Goal: Answer question/provide support: Share knowledge or assist other users

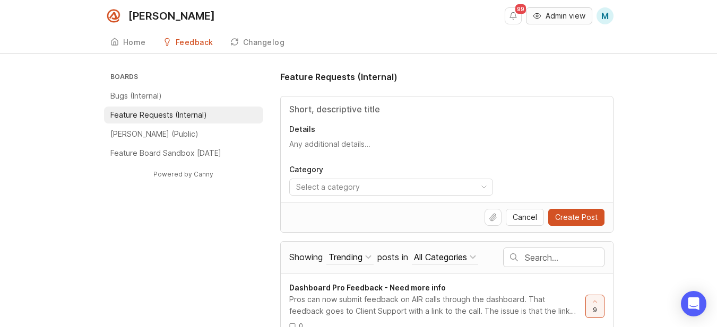
click at [554, 19] on span "Admin view" at bounding box center [565, 16] width 40 height 11
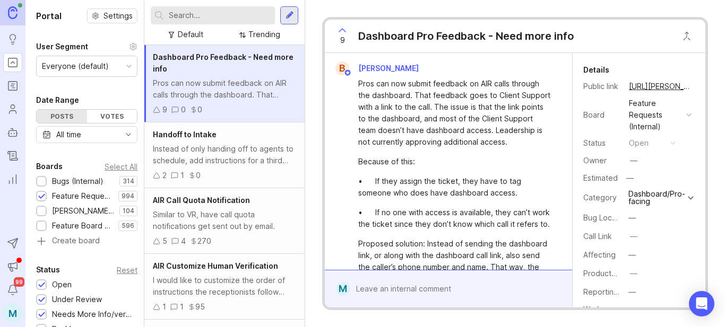
click at [293, 19] on div at bounding box center [289, 16] width 8 height 10
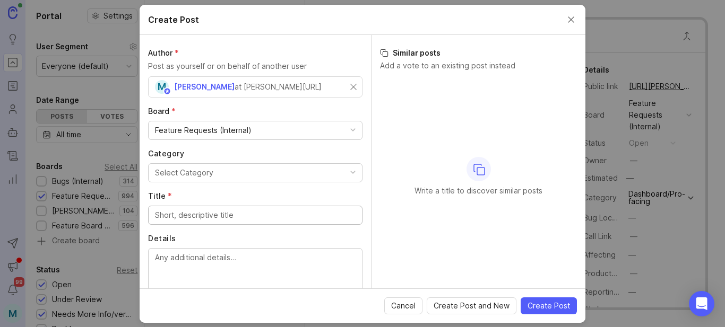
click at [298, 84] on div "M [PERSON_NAME] at [PERSON_NAME][URL]" at bounding box center [252, 87] width 195 height 14
click at [338, 85] on div "M [PERSON_NAME] at [PERSON_NAME][URL]" at bounding box center [252, 87] width 195 height 14
click at [341, 90] on div "M [PERSON_NAME] at [PERSON_NAME][URL]" at bounding box center [252, 87] width 195 height 14
click at [186, 87] on input "text" at bounding box center [255, 87] width 200 height 12
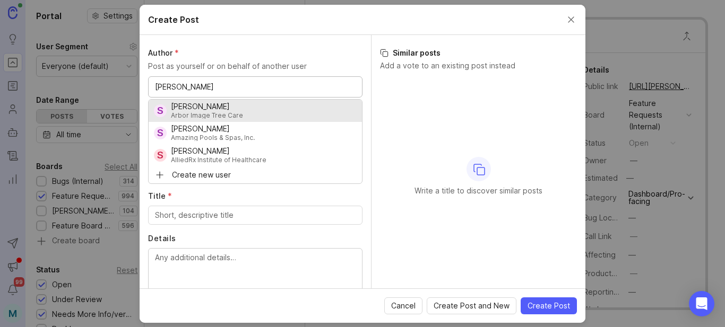
type input "[PERSON_NAME]"
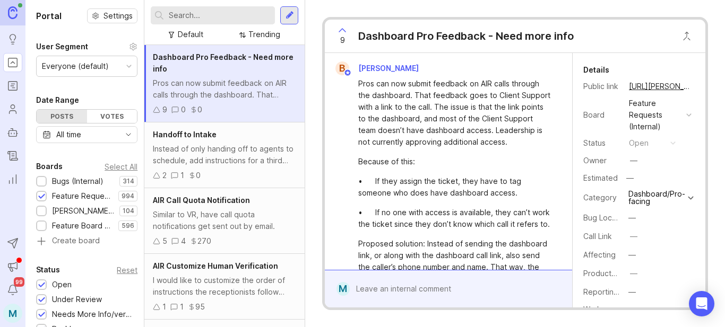
click at [222, 17] on input "text" at bounding box center [220, 16] width 102 height 12
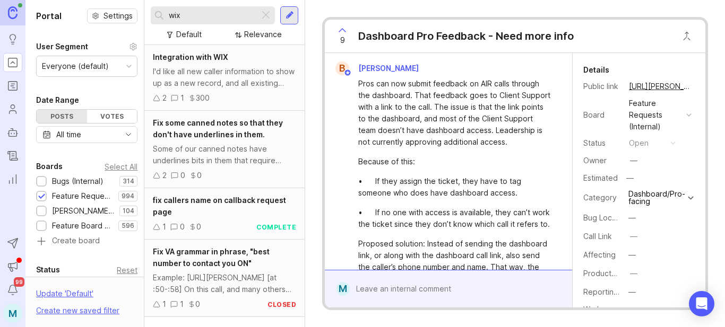
type input "wix"
click at [211, 57] on span "Integration with WIX" at bounding box center [190, 57] width 75 height 9
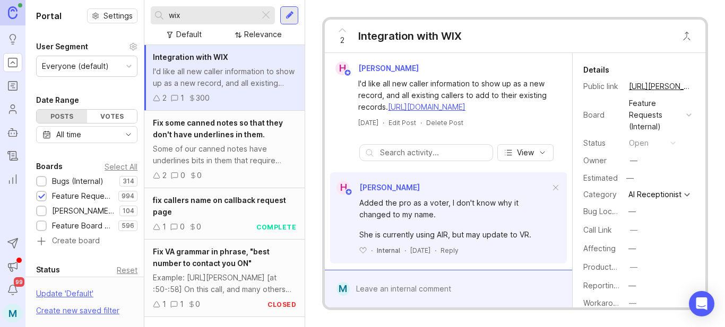
scroll to position [11, 0]
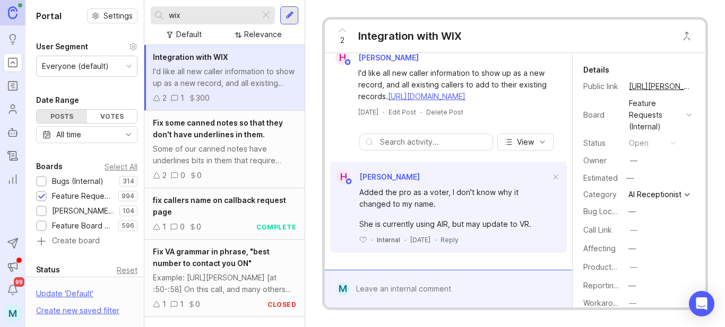
click at [282, 15] on div at bounding box center [289, 15] width 18 height 18
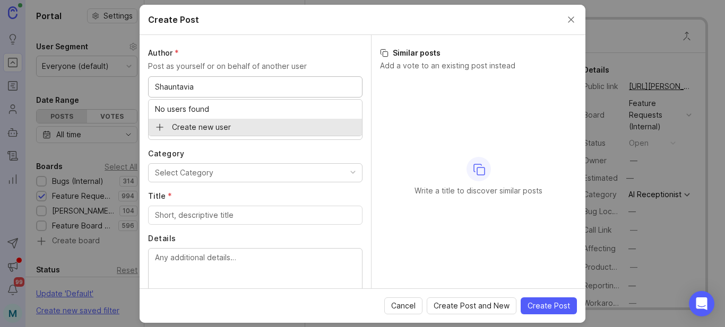
type input "Shauntavia"
type input "[PERSON_NAME] @ The Beauty Pro University"
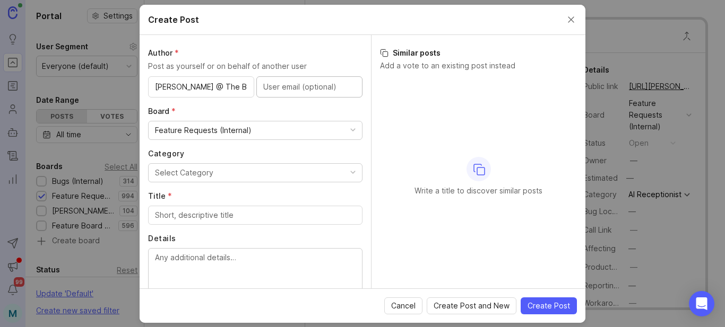
click at [259, 130] on div "Feature Requests (Internal)" at bounding box center [255, 130] width 213 height 18
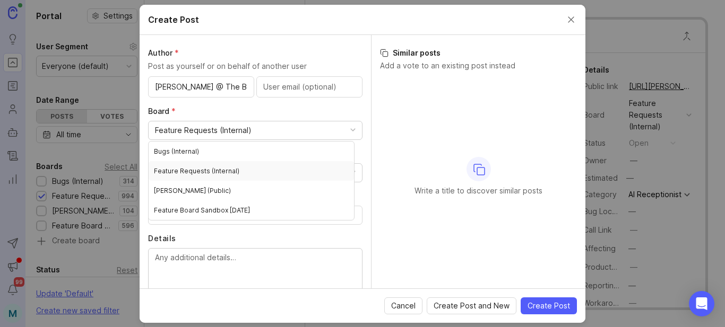
click at [255, 129] on div "Feature Requests (Internal)" at bounding box center [255, 130] width 213 height 18
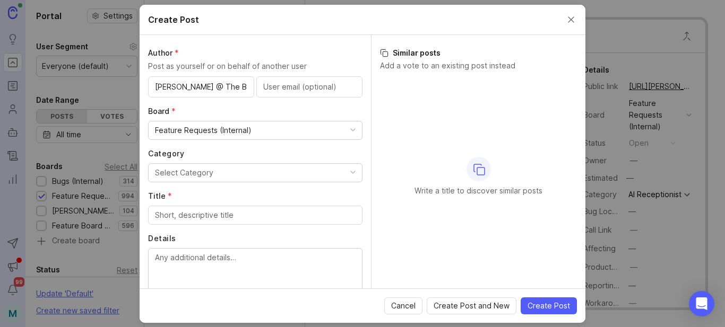
click at [234, 176] on button "Select Category" at bounding box center [255, 172] width 214 height 19
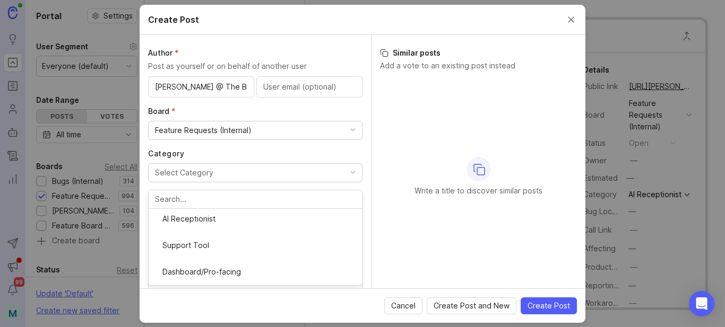
scroll to position [106, 0]
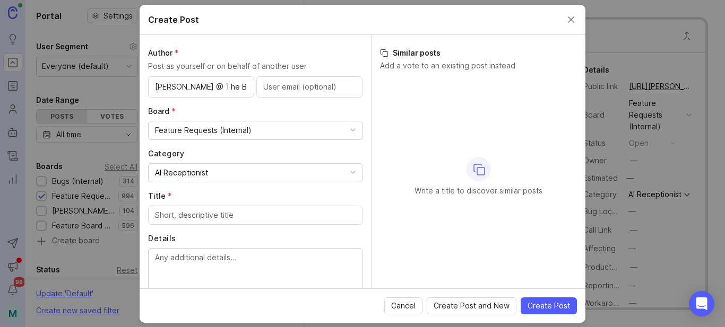
click at [221, 221] on div at bounding box center [255, 215] width 214 height 19
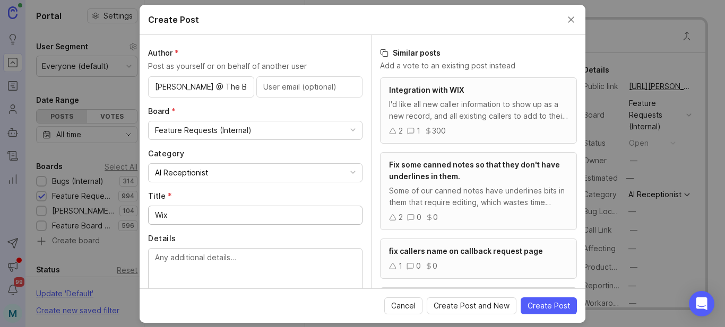
type input "Wix"
click at [469, 119] on div "I'd like all new caller information to show up as a new record, and all existin…" at bounding box center [478, 110] width 179 height 23
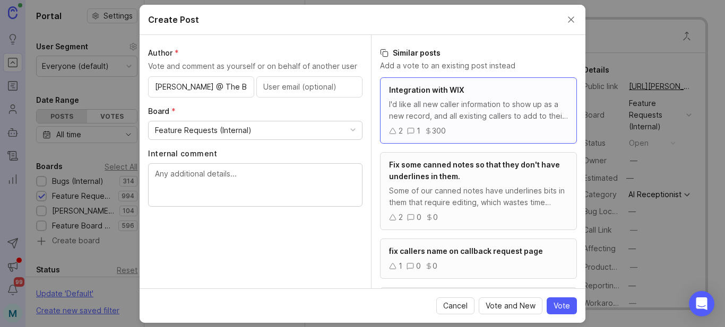
click at [466, 118] on div "I'd like all new caller information to show up as a new record, and all existin…" at bounding box center [478, 110] width 179 height 23
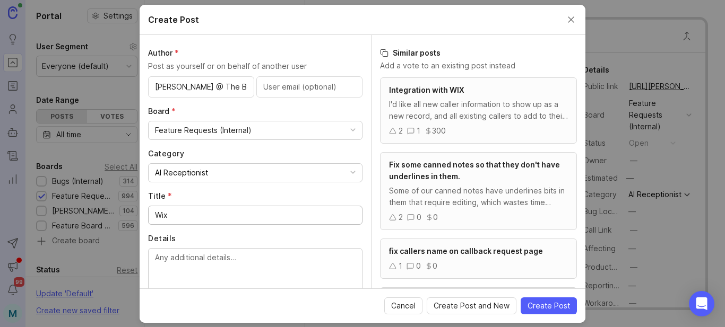
click at [466, 118] on div "I'd like all new caller information to show up as a new record, and all existin…" at bounding box center [478, 110] width 179 height 23
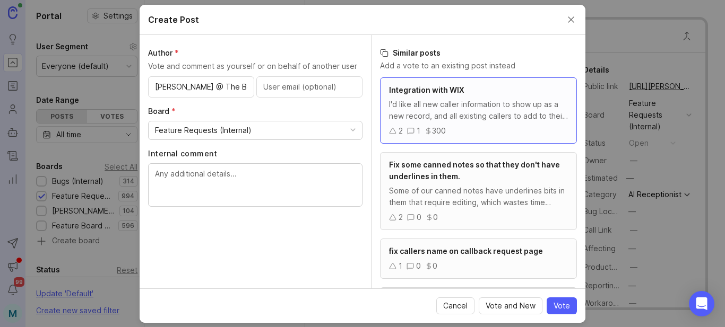
click at [466, 118] on div "I'd like all new caller information to show up as a new record, and all existin…" at bounding box center [478, 110] width 179 height 23
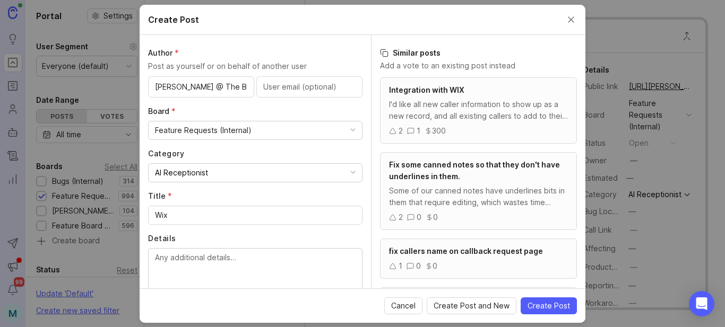
click at [466, 118] on div "I'd like all new caller information to show up as a new record, and all existin…" at bounding box center [478, 110] width 179 height 23
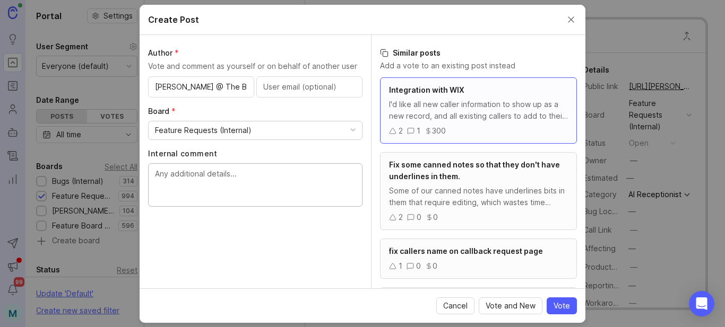
click at [175, 177] on textarea "Internal comment" at bounding box center [255, 185] width 200 height 35
paste textarea "I would liek the new caller information to show up as a new contact and all exi…"
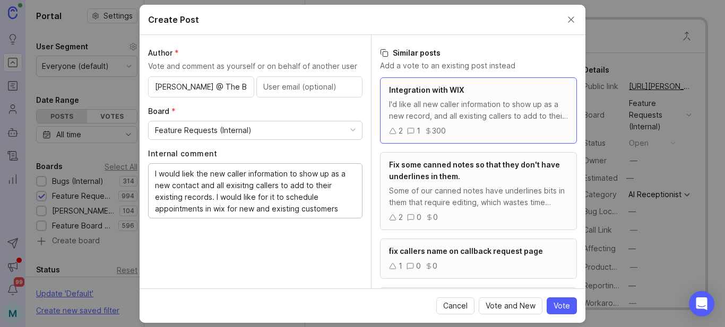
drag, startPoint x: 194, startPoint y: 172, endPoint x: 186, endPoint y: 172, distance: 8.0
click at [186, 172] on textarea "I would liek the new caller information to show up as a new contact and all exi…" at bounding box center [255, 191] width 200 height 47
click at [232, 186] on textarea "I would like the new caller information to show up as a new contact and all exi…" at bounding box center [255, 191] width 200 height 47
click at [0, 0] on lt-span "exis ti ng" at bounding box center [0, 0] width 0 height 0
type textarea "I would like the new caller information to show up as a new contact and all exi…"
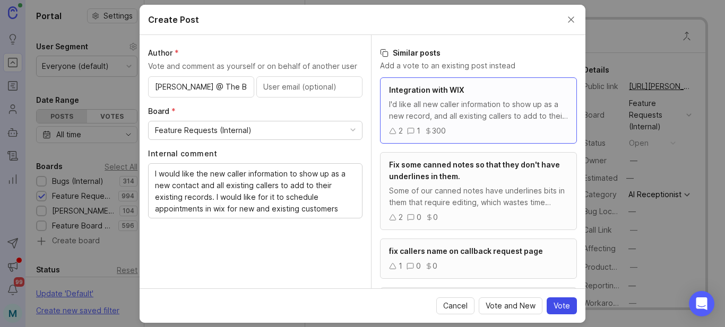
click at [569, 308] on span "Vote" at bounding box center [561, 306] width 16 height 11
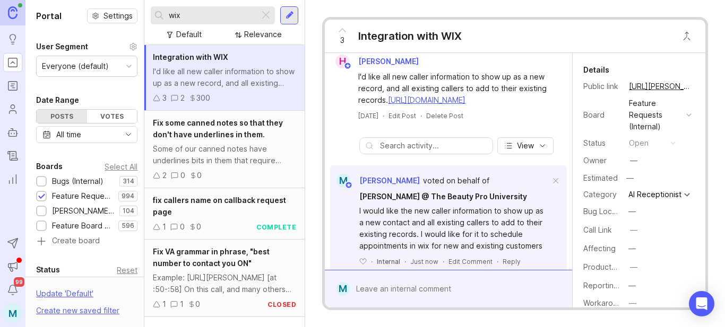
scroll to position [0, 0]
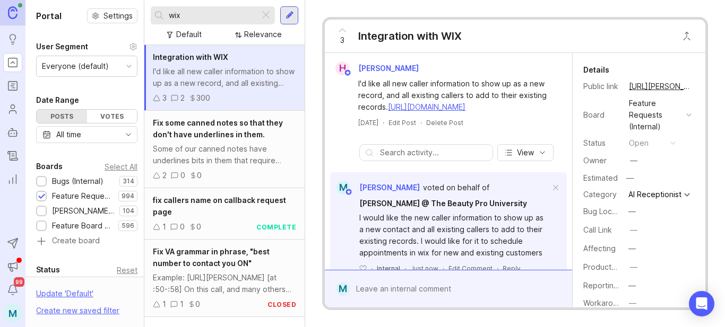
click at [694, 86] on button "copy icon" at bounding box center [701, 86] width 15 height 15
